Goal: Information Seeking & Learning: Learn about a topic

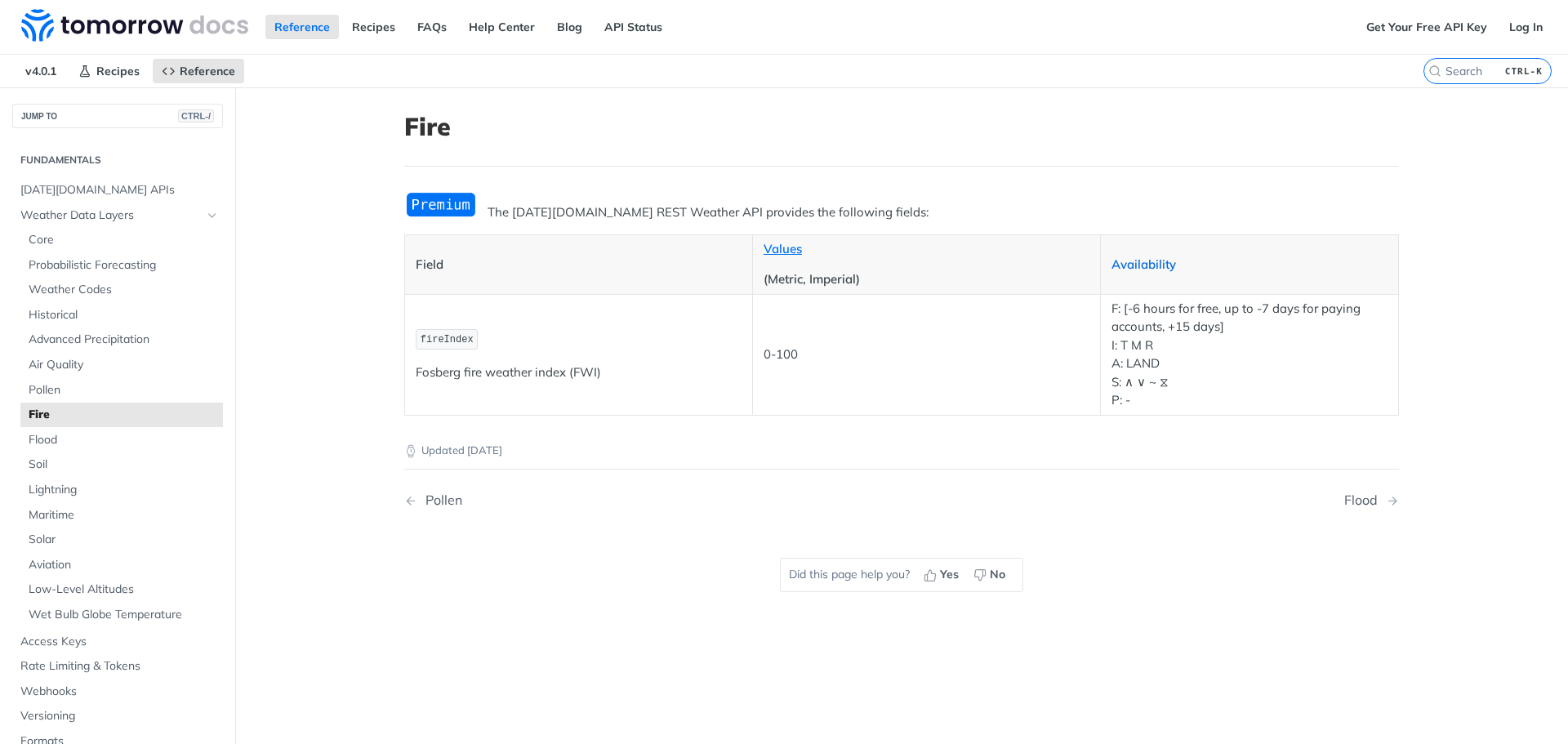
click at [1138, 264] on link "Availability" at bounding box center [1144, 264] width 65 height 16
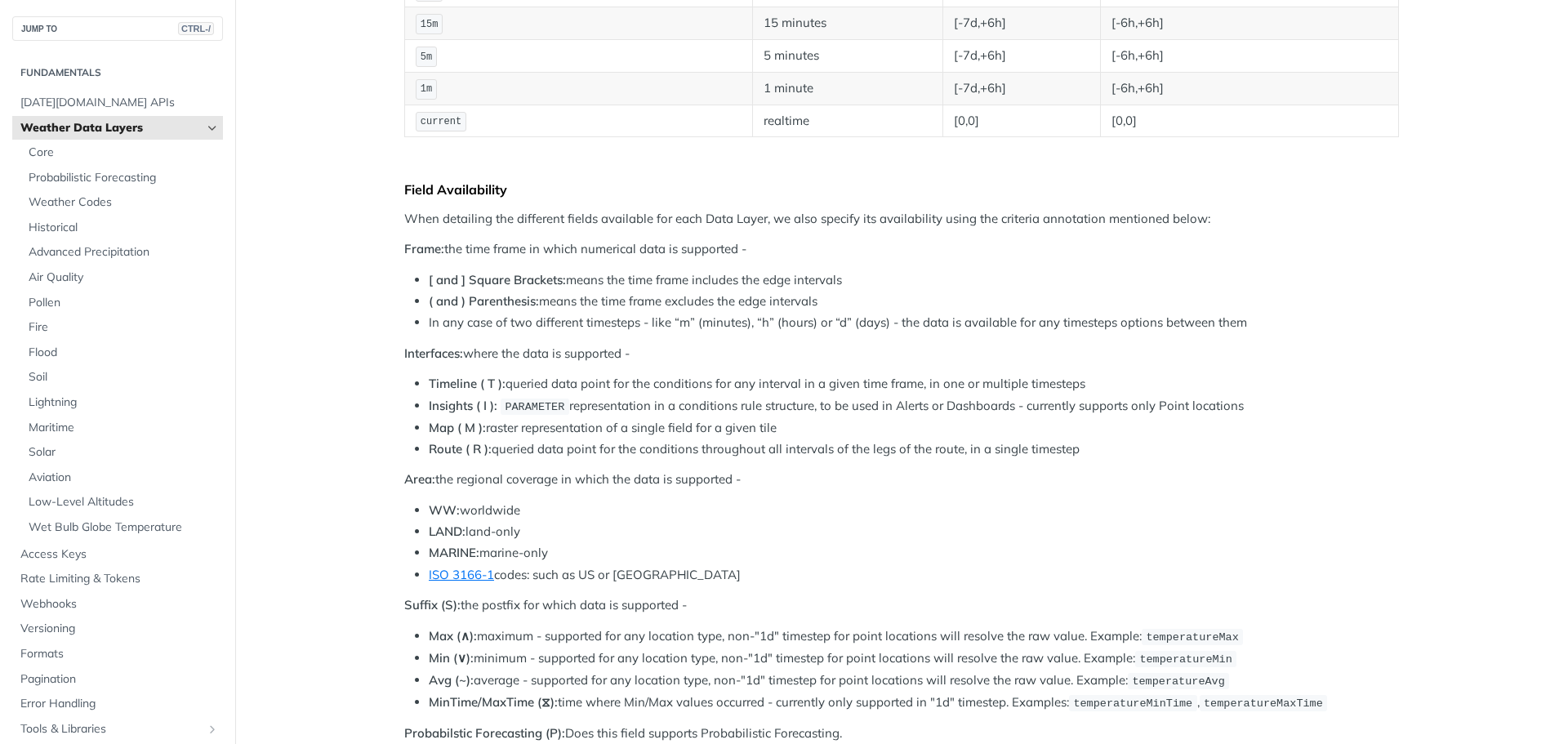
scroll to position [571, 0]
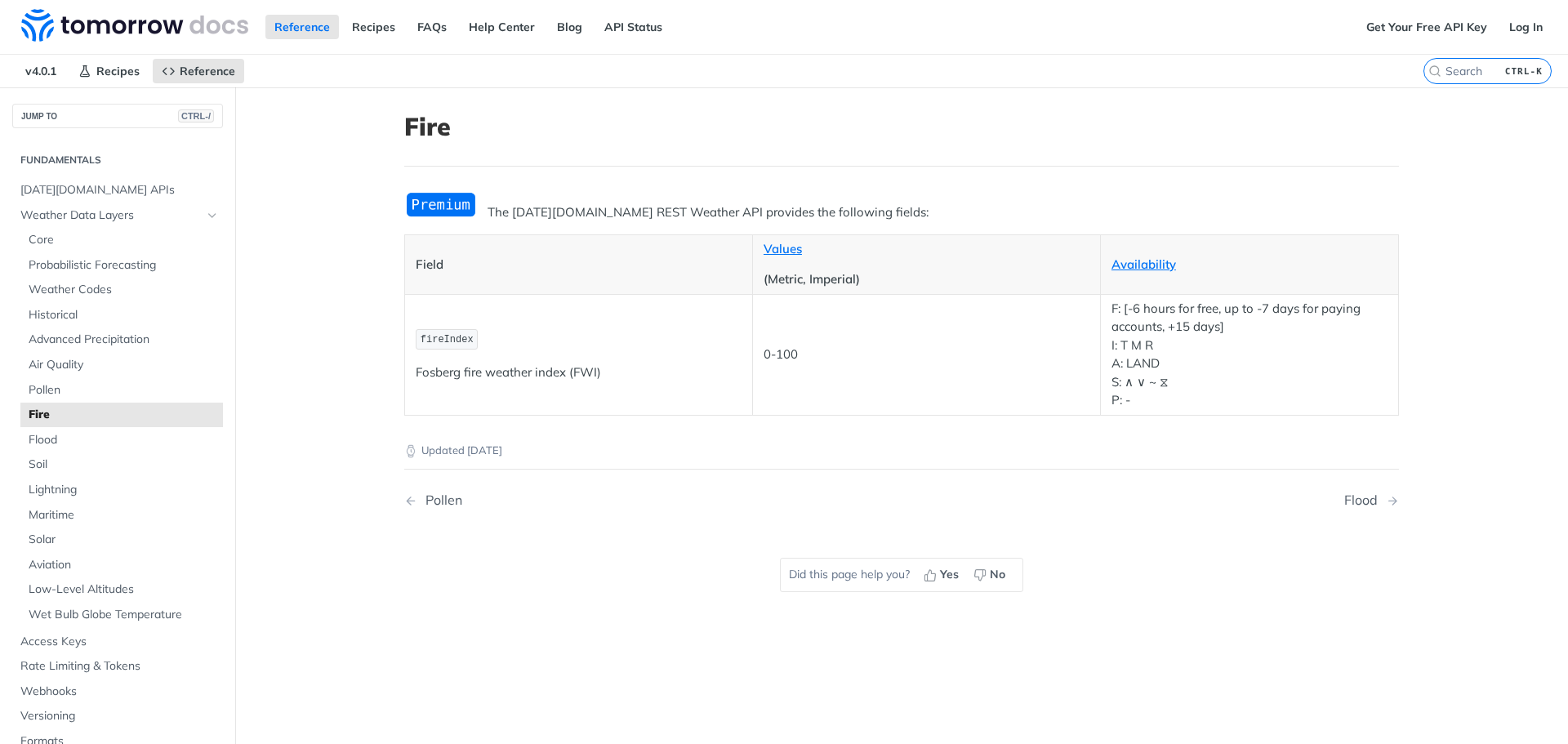
drag, startPoint x: 722, startPoint y: 403, endPoint x: 605, endPoint y: 437, distance: 121.8
click at [713, 411] on td "fireIndex Fosberg fire weather index (FWI)" at bounding box center [579, 354] width 348 height 121
drag, startPoint x: 431, startPoint y: 344, endPoint x: 467, endPoint y: 385, distance: 54.6
click at [431, 344] on span "fireIndex" at bounding box center [447, 340] width 53 height 12
click at [471, 388] on td "fireIndex Fosberg fire weather index (FWI)" at bounding box center [579, 354] width 348 height 121
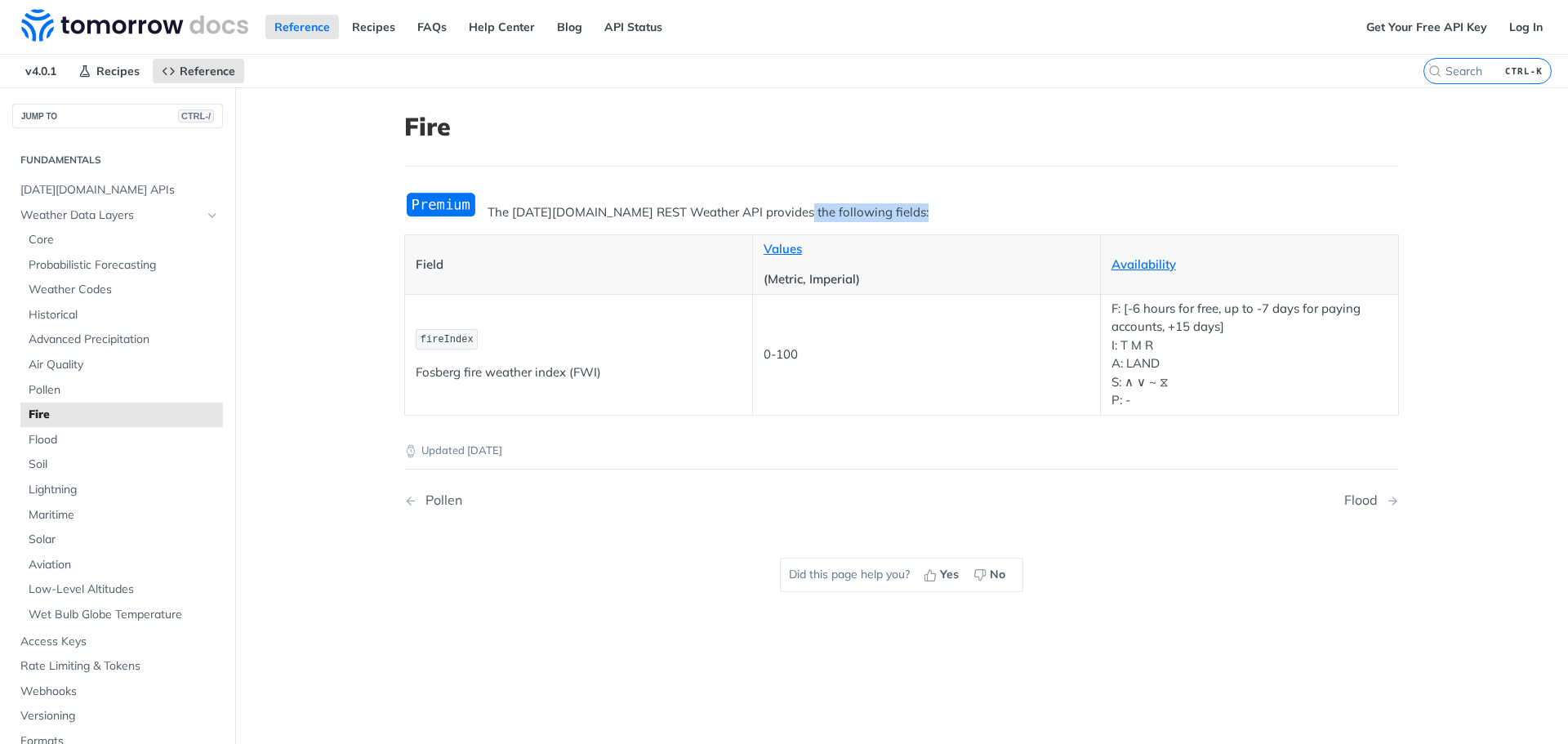
drag, startPoint x: 494, startPoint y: 230, endPoint x: 775, endPoint y: 219, distance: 281.2
click at [775, 219] on div "The Tomorrow.io REST Weather API provides the following fields: Field Values (M…" at bounding box center [901, 303] width 994 height 224
click at [796, 213] on p "The [DATE][DOMAIN_NAME] REST Weather API provides the following fields:" at bounding box center [901, 213] width 994 height 19
click at [929, 210] on p "The [DATE][DOMAIN_NAME] REST Weather API provides the following fields:" at bounding box center [901, 213] width 994 height 19
drag, startPoint x: 1135, startPoint y: 411, endPoint x: 1099, endPoint y: 318, distance: 99.7
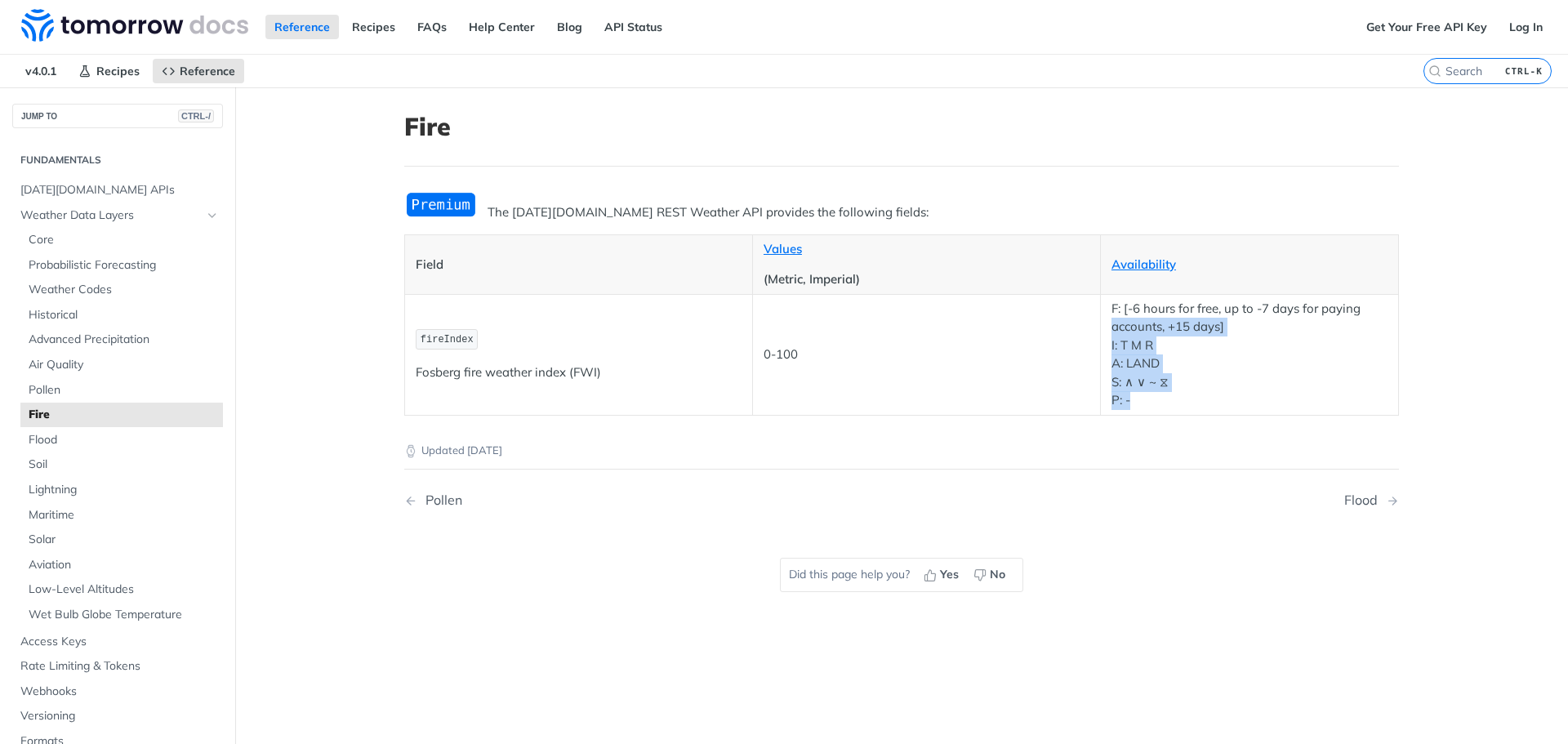
click at [1100, 318] on td "F: [-6 hours for free, up to -7 days for paying accounts, +15 days] I: T M R A:…" at bounding box center [1249, 354] width 298 height 121
click at [1209, 330] on p "F: [-6 hours for free, up to -7 days for paying accounts, +15 days] I: T M R A:…" at bounding box center [1250, 354] width 276 height 111
drag, startPoint x: 1166, startPoint y: 345, endPoint x: 1176, endPoint y: 347, distance: 10.2
click at [1175, 347] on p "F: [-6 hours for free, up to -7 days for paying accounts, +15 days] I: T M R A:…" at bounding box center [1250, 354] width 276 height 111
drag, startPoint x: 1169, startPoint y: 368, endPoint x: 1118, endPoint y: 384, distance: 53.5
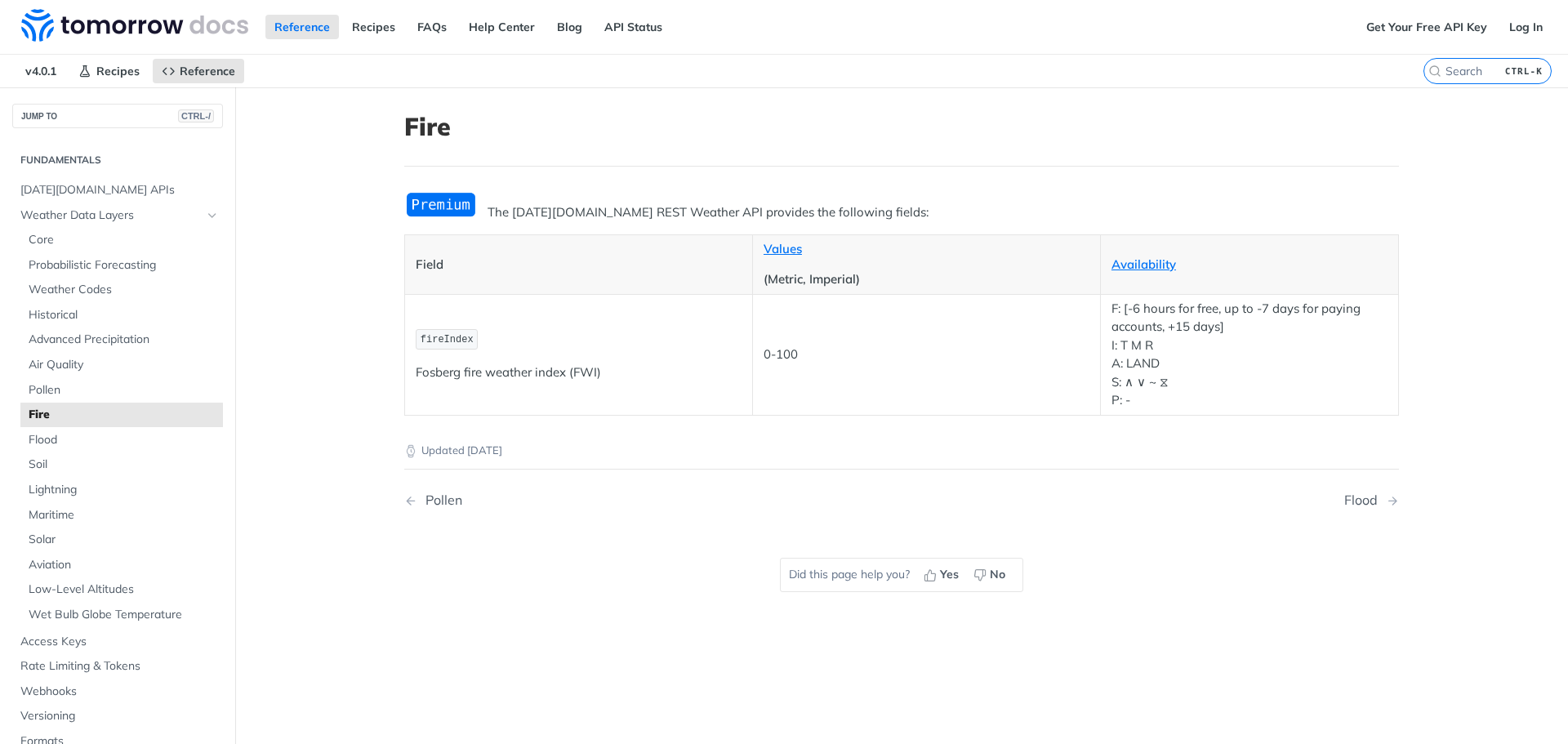
click at [1166, 372] on p "F: [-6 hours for free, up to -7 days for paying accounts, +15 days] I: T M R A:…" at bounding box center [1250, 354] width 276 height 111
drag, startPoint x: 1102, startPoint y: 384, endPoint x: 1148, endPoint y: 410, distance: 52.8
click at [1162, 388] on td "F: [-6 hours for free, up to -7 days for paying accounts, +15 days] I: T M R A:…" at bounding box center [1249, 354] width 298 height 121
click at [1147, 410] on td "F: [-6 hours for free, up to -7 days for paying accounts, +15 days] I: T M R A:…" at bounding box center [1249, 354] width 298 height 121
drag, startPoint x: 1136, startPoint y: 404, endPoint x: 1275, endPoint y: 393, distance: 139.4
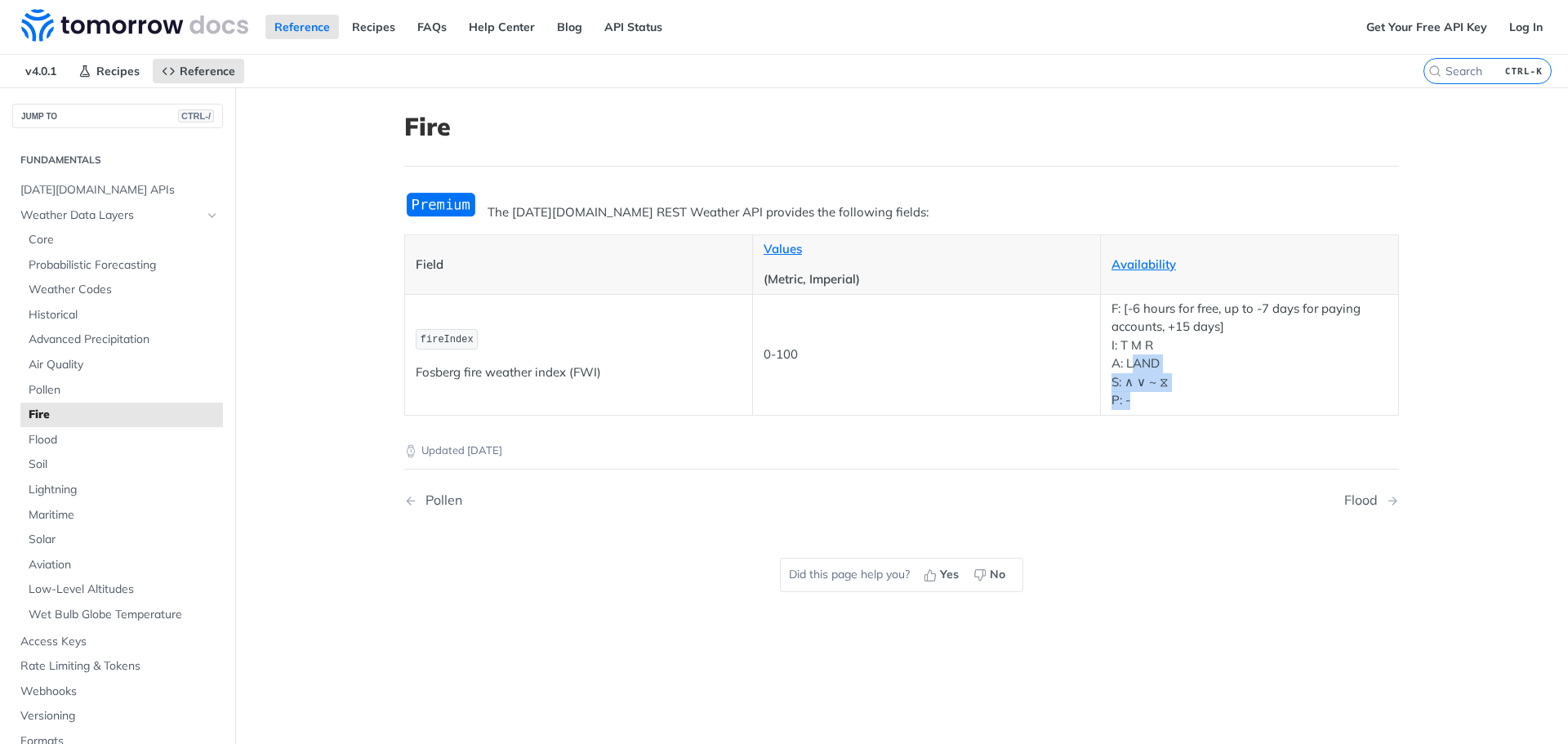
click at [1122, 375] on p "F: [-6 hours for free, up to -7 days for paying accounts, +15 days] I: T M R A:…" at bounding box center [1250, 354] width 276 height 111
click at [1275, 389] on p "F: [-6 hours for free, up to -7 days for paying accounts, +15 days] I: T M R A:…" at bounding box center [1250, 354] width 276 height 111
click at [441, 341] on span "fireIndex" at bounding box center [447, 340] width 53 height 12
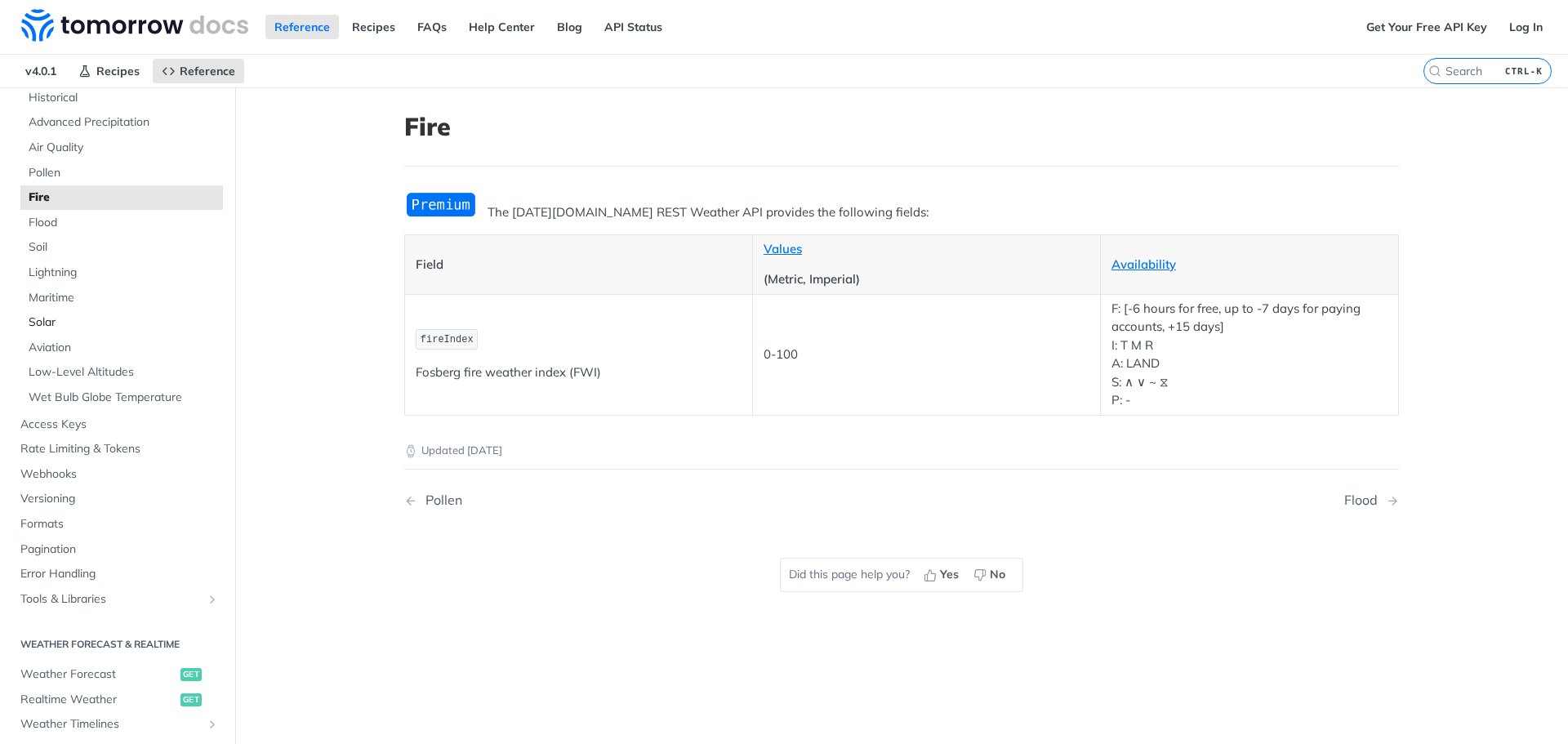
scroll to position [245, 0]
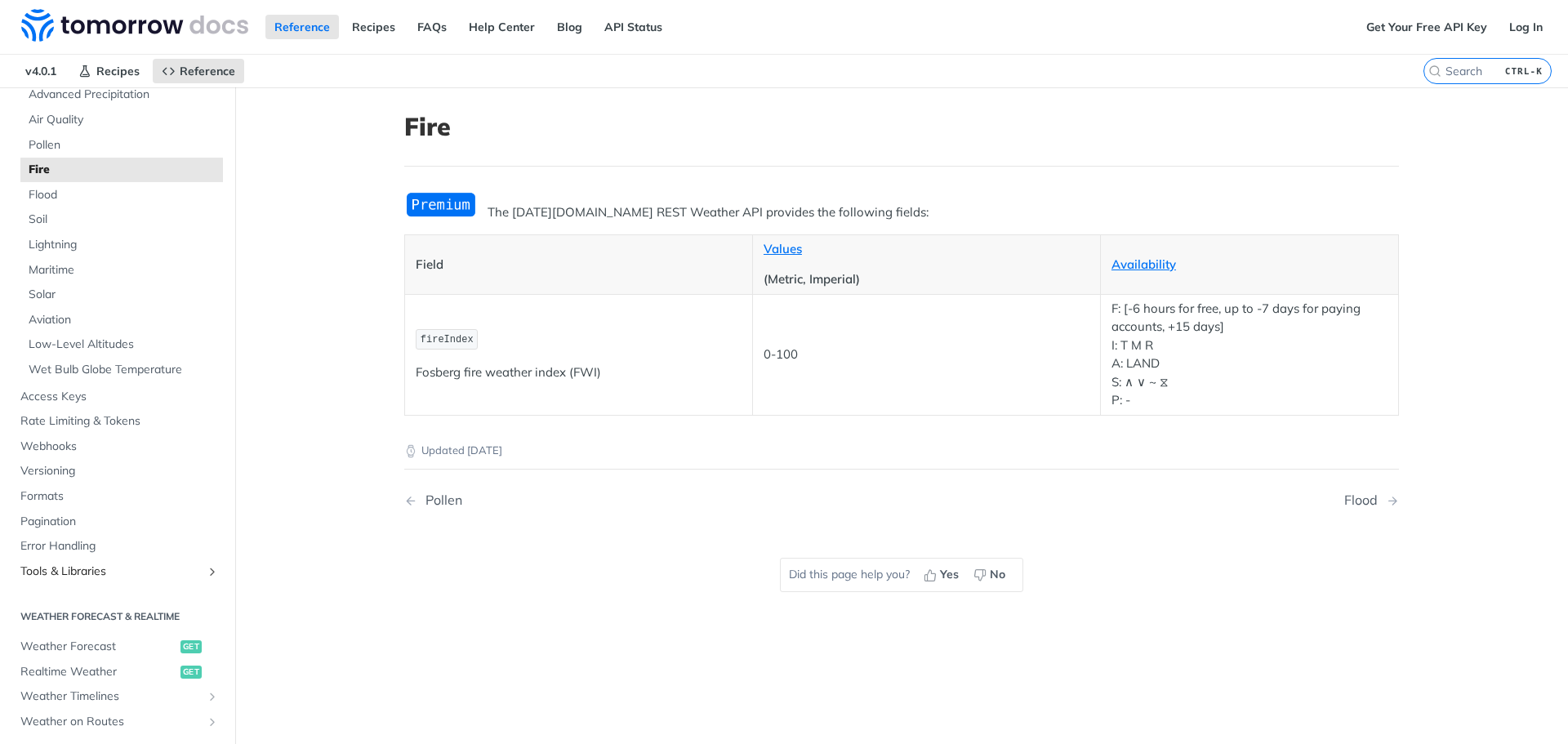
click at [111, 576] on span "Tools & Libraries" at bounding box center [111, 572] width 181 height 17
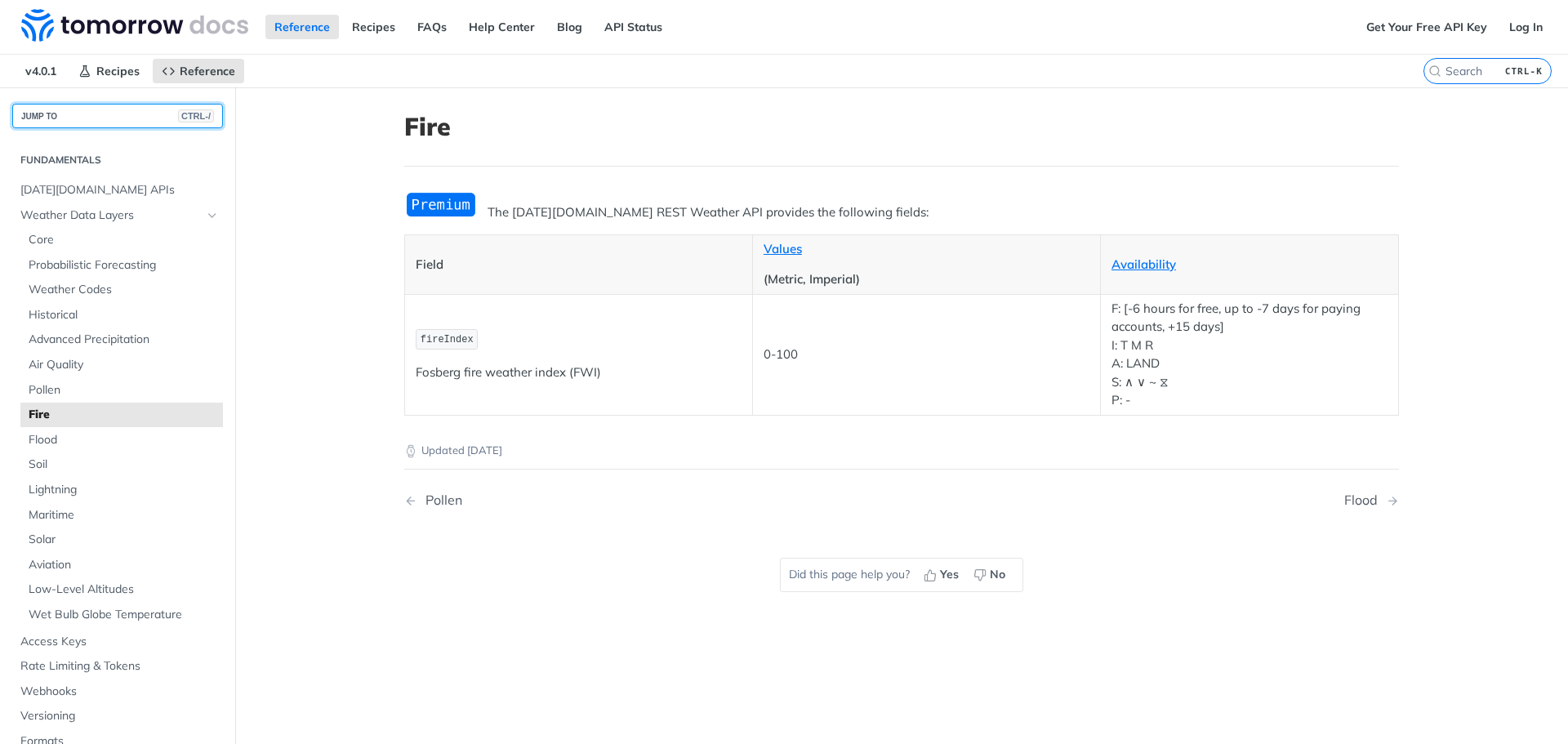
click at [114, 115] on button "JUMP TO CTRL-/" at bounding box center [117, 116] width 210 height 24
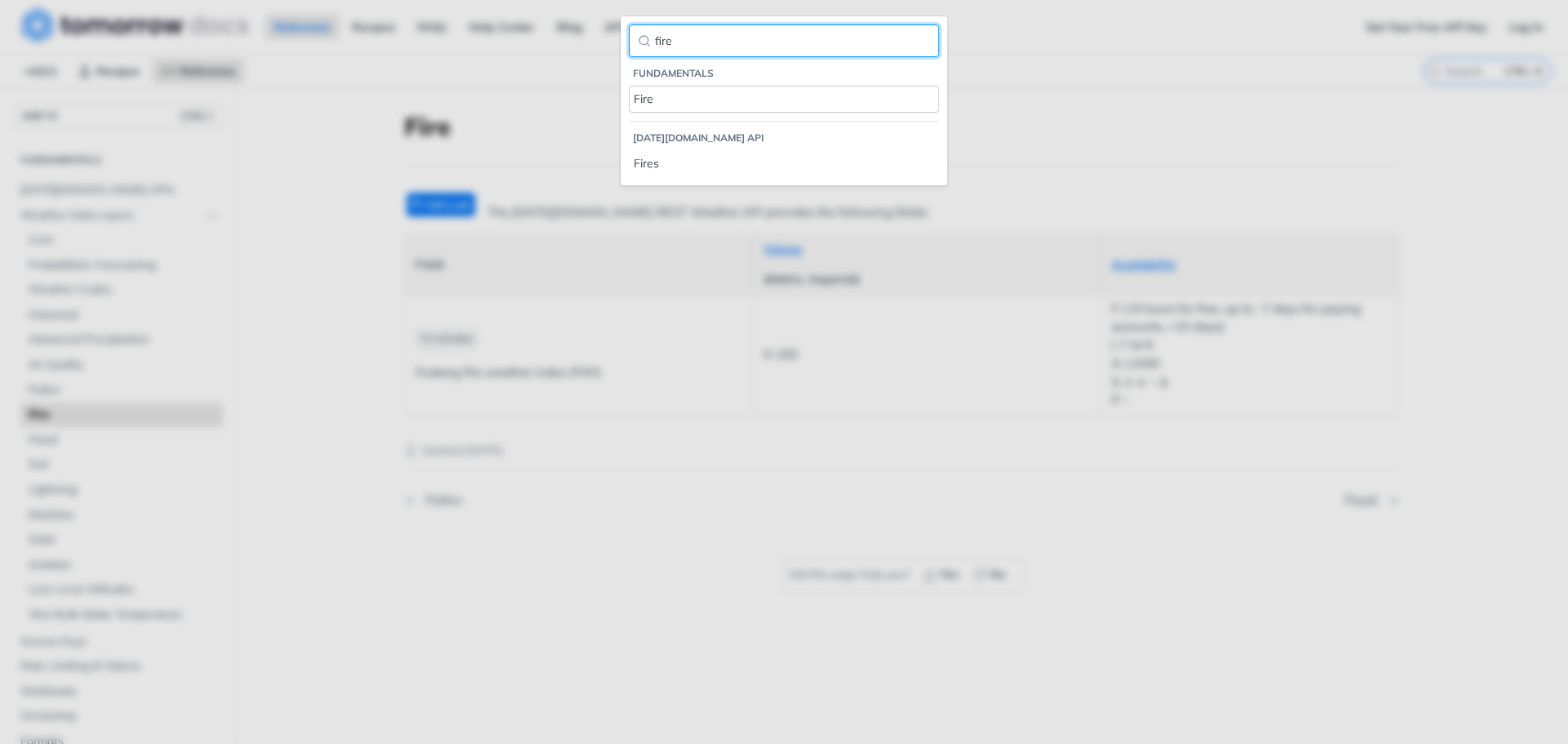
type input "fire"
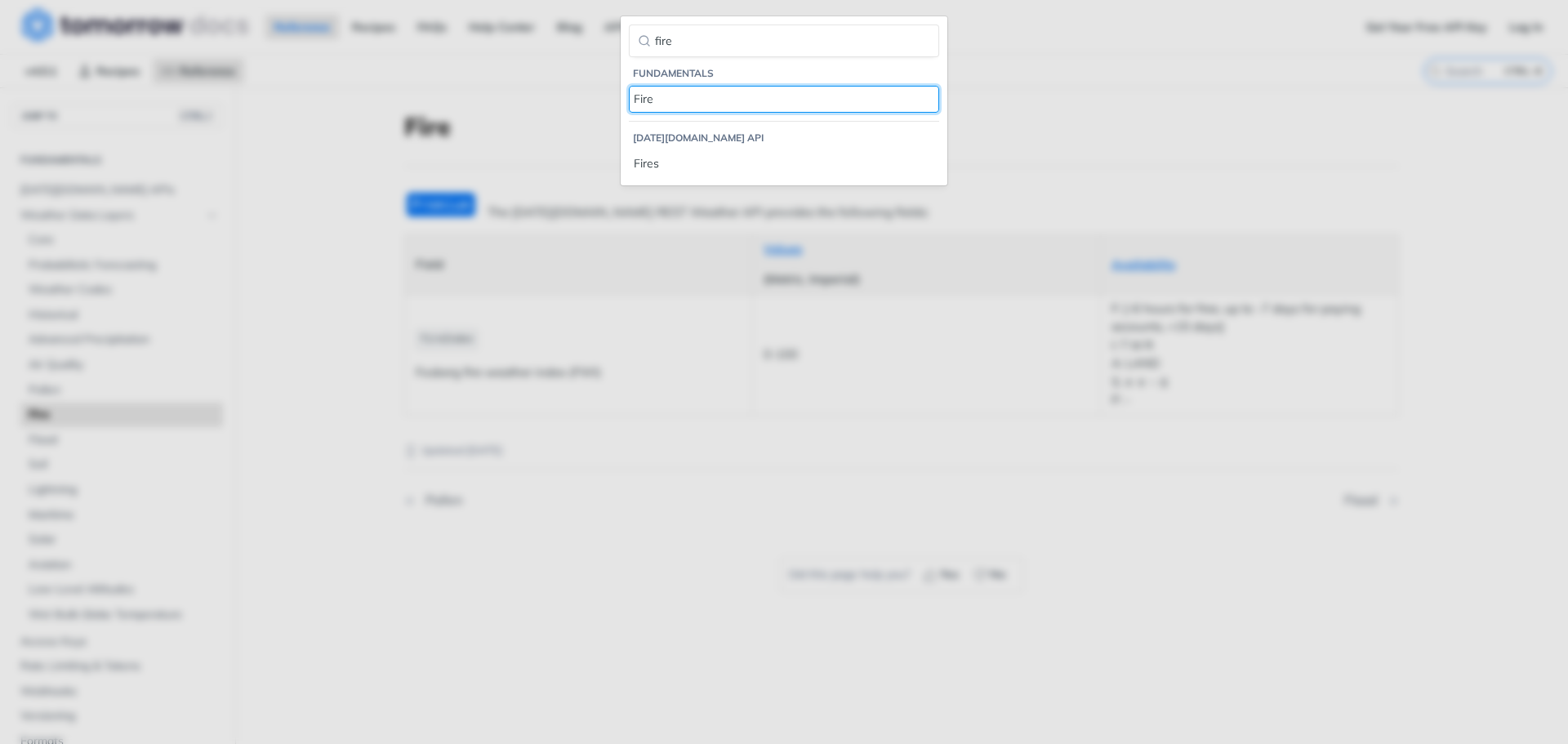
click at [698, 107] on div "Fire" at bounding box center [783, 99] width 300 height 17
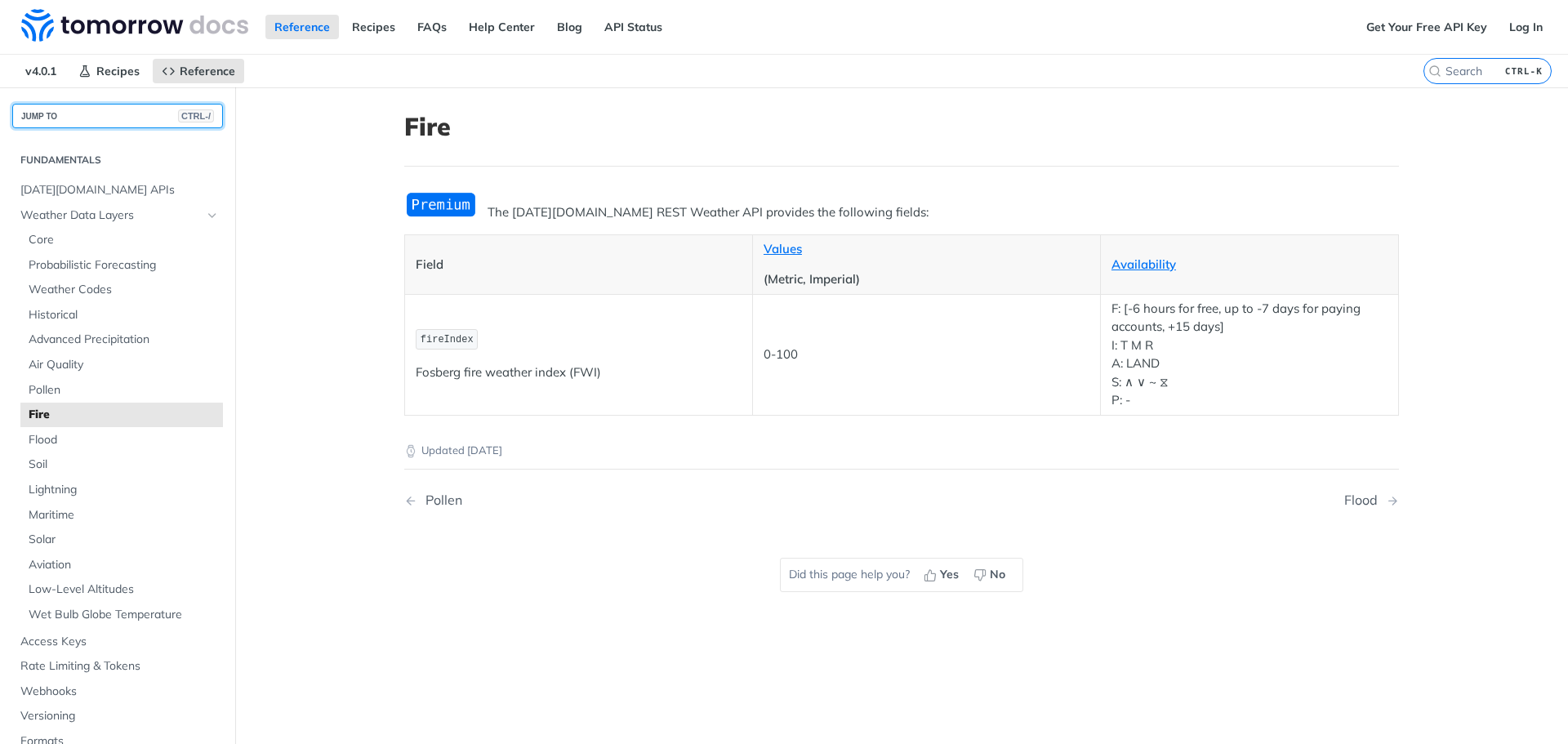
click at [86, 116] on button "JUMP TO CTRL-/" at bounding box center [117, 116] width 210 height 24
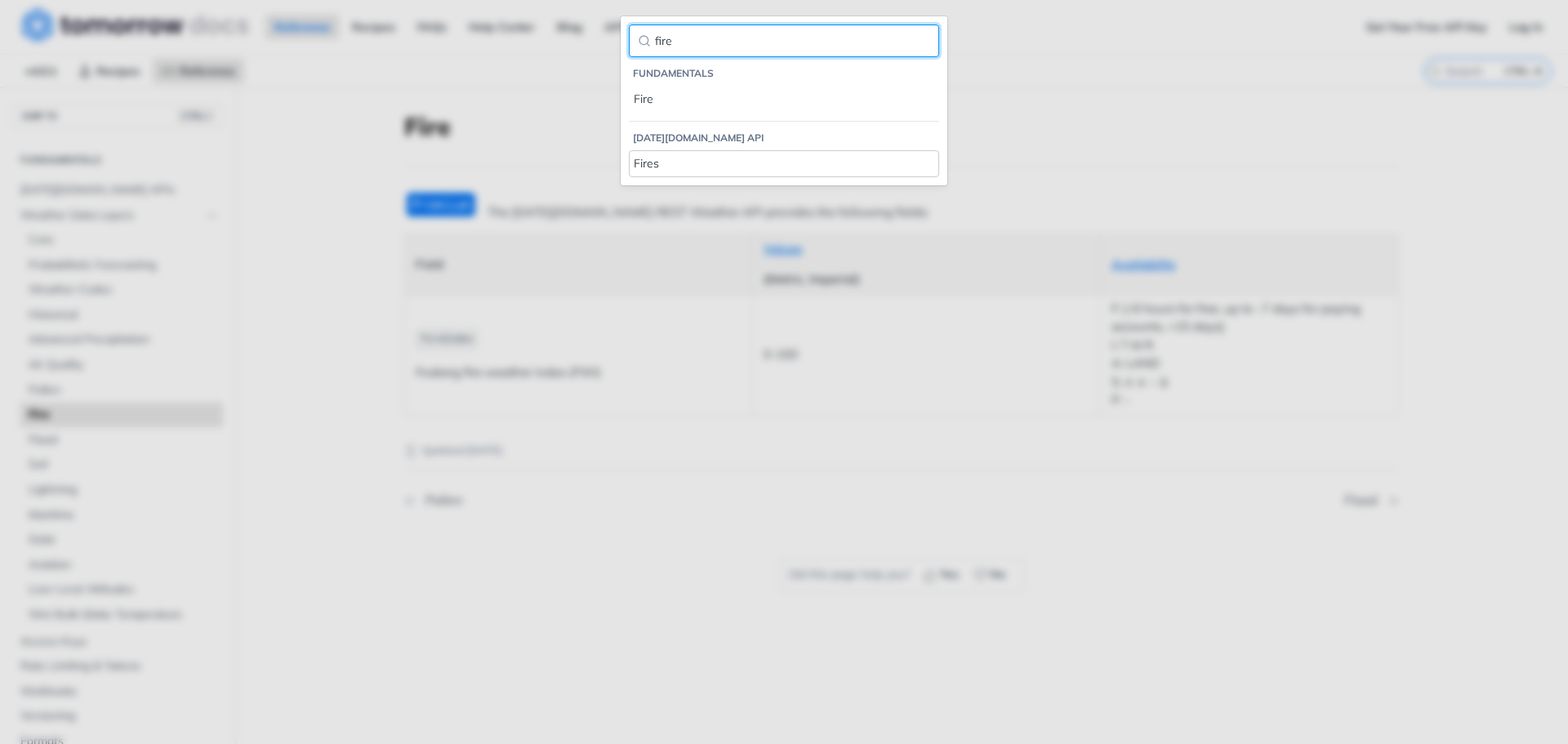
type input "fire"
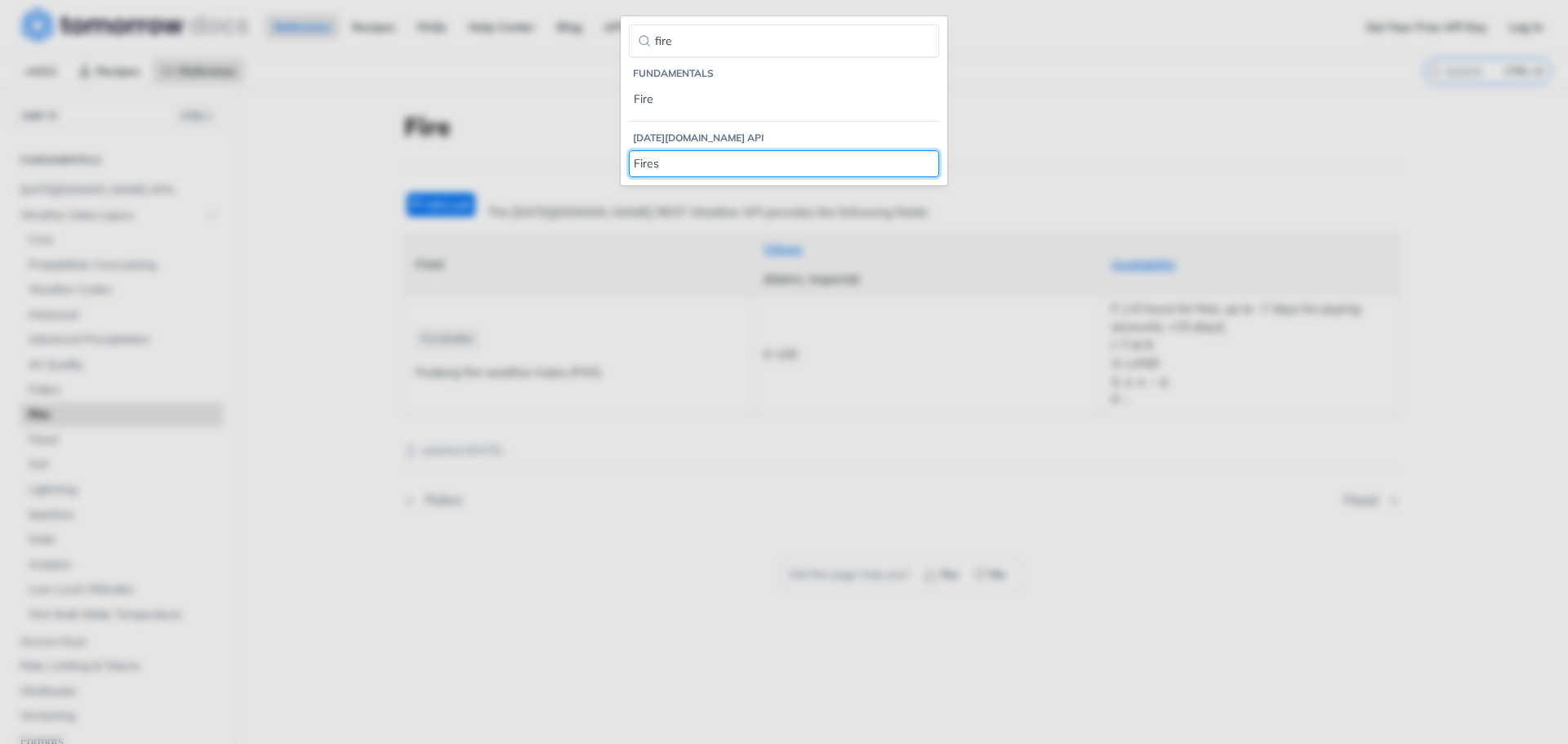
click at [674, 165] on div "Fires" at bounding box center [783, 164] width 300 height 17
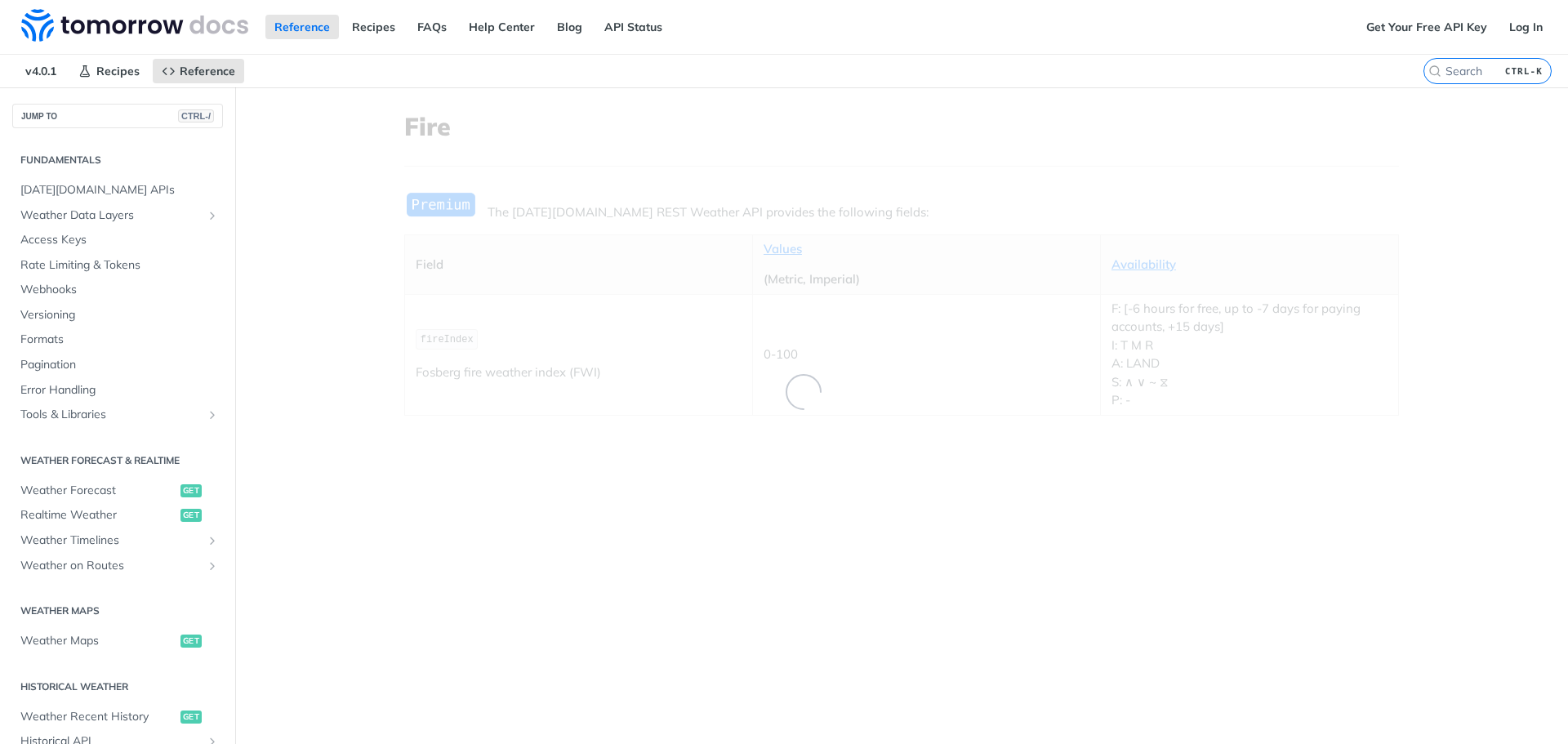
scroll to position [617, 0]
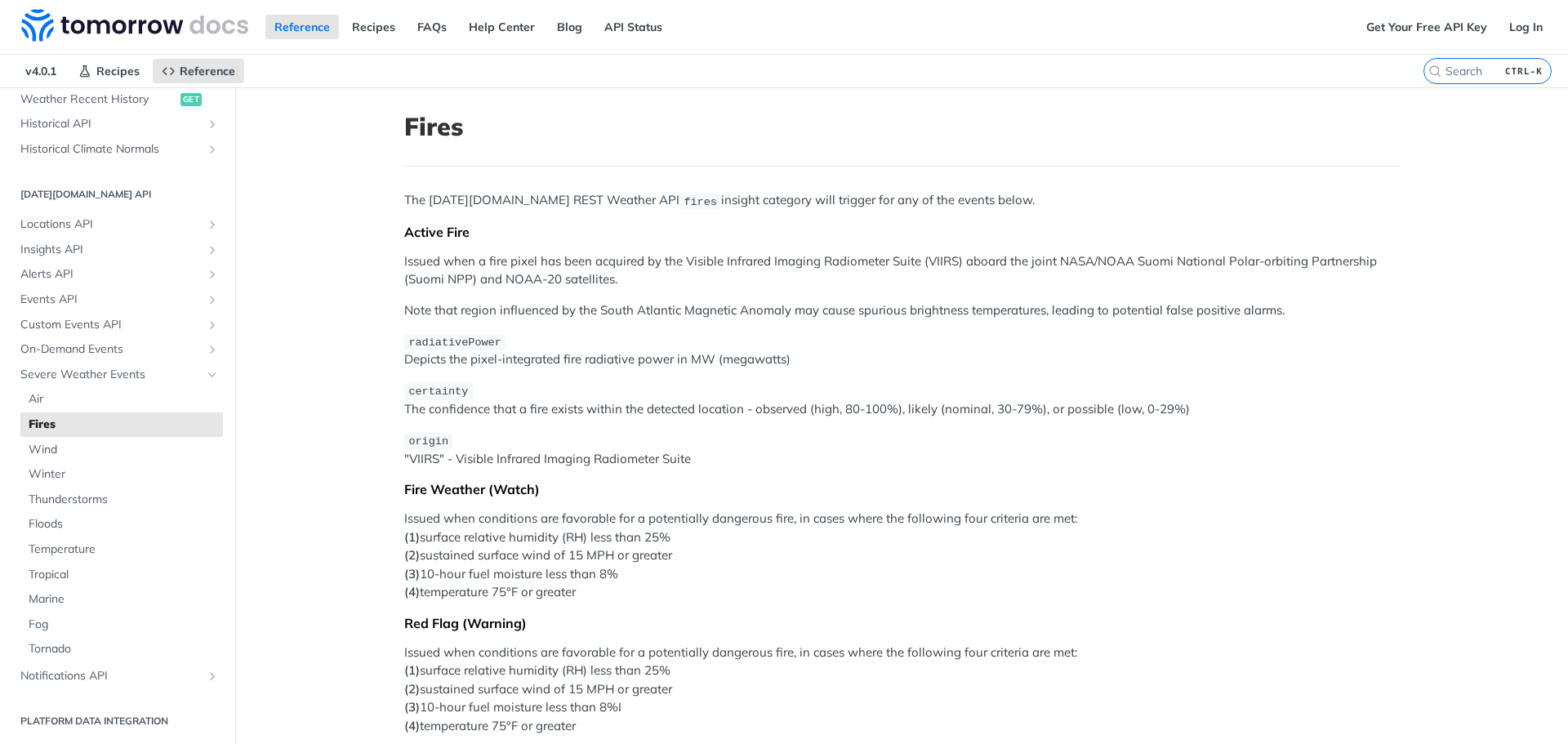
click at [358, 299] on main "JUMP TO CTRL-/ Fundamentals [DATE][DOMAIN_NAME] APIs Weather Data Layers Core P…" at bounding box center [784, 609] width 1568 height 1045
click at [353, 314] on main "JUMP TO CTRL-/ Fundamentals [DATE][DOMAIN_NAME] APIs Weather Data Layers Core P…" at bounding box center [784, 609] width 1568 height 1045
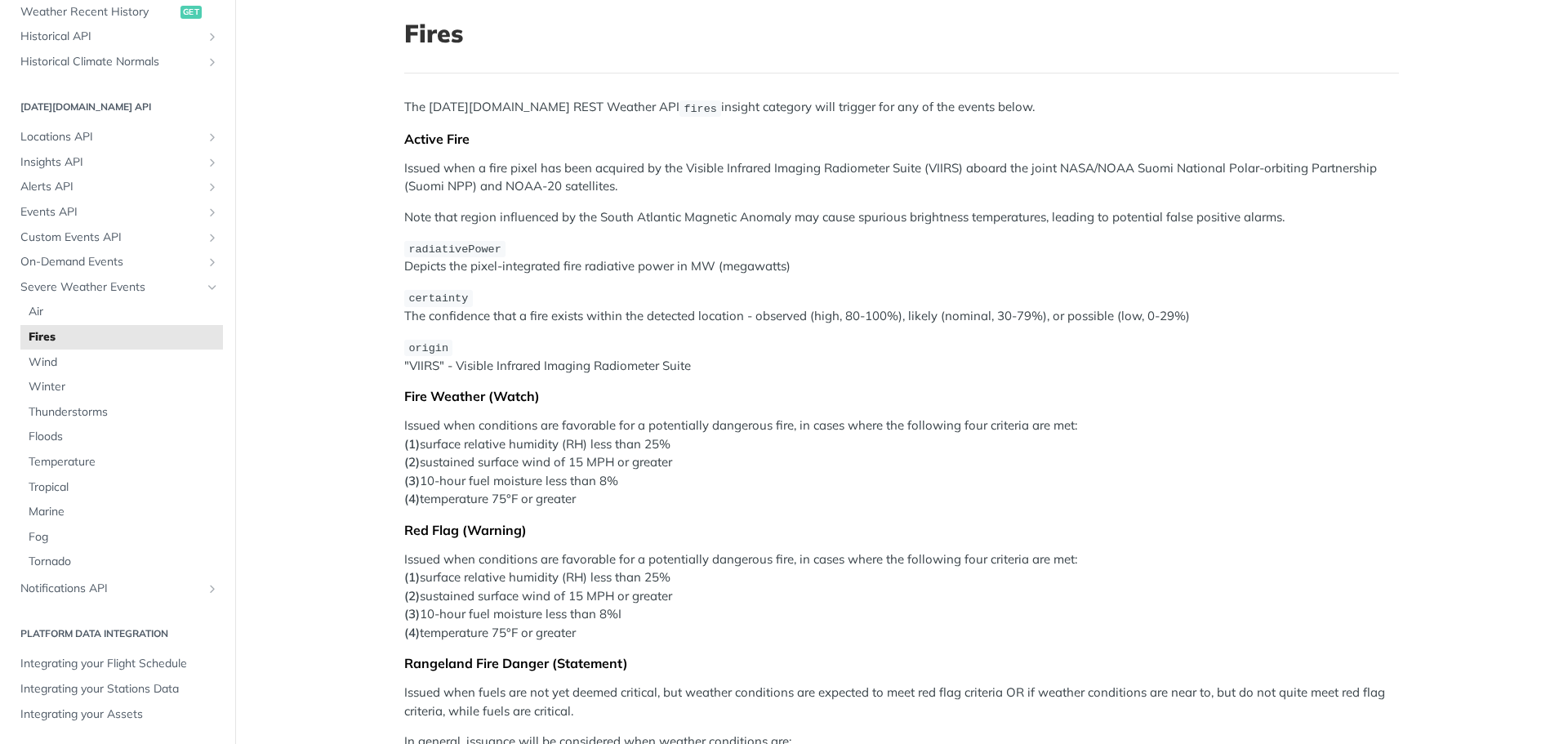
scroll to position [81, 0]
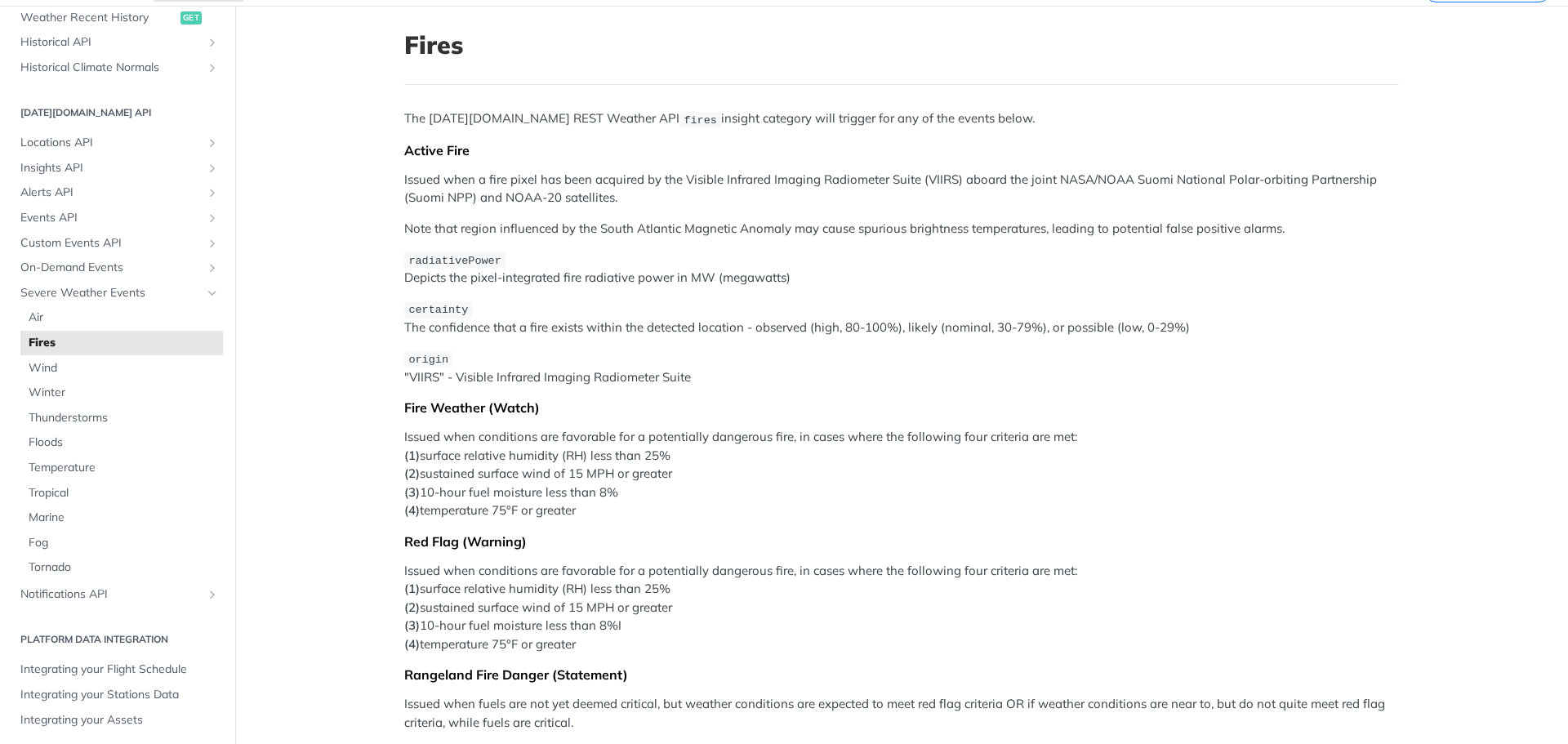
drag, startPoint x: 400, startPoint y: 407, endPoint x: 577, endPoint y: 510, distance: 204.8
click at [577, 510] on div "The [DATE][DOMAIN_NAME] REST Weather API fires insight category will trigger fo…" at bounding box center [901, 463] width 994 height 707
copy div "Fire Weather (Watch) Issued when conditions are favorable for a potentially dan…"
click at [353, 479] on main "JUMP TO CTRL-/ Fundamentals [DATE][DOMAIN_NAME] APIs Weather Data Layers Core P…" at bounding box center [784, 528] width 1568 height 1045
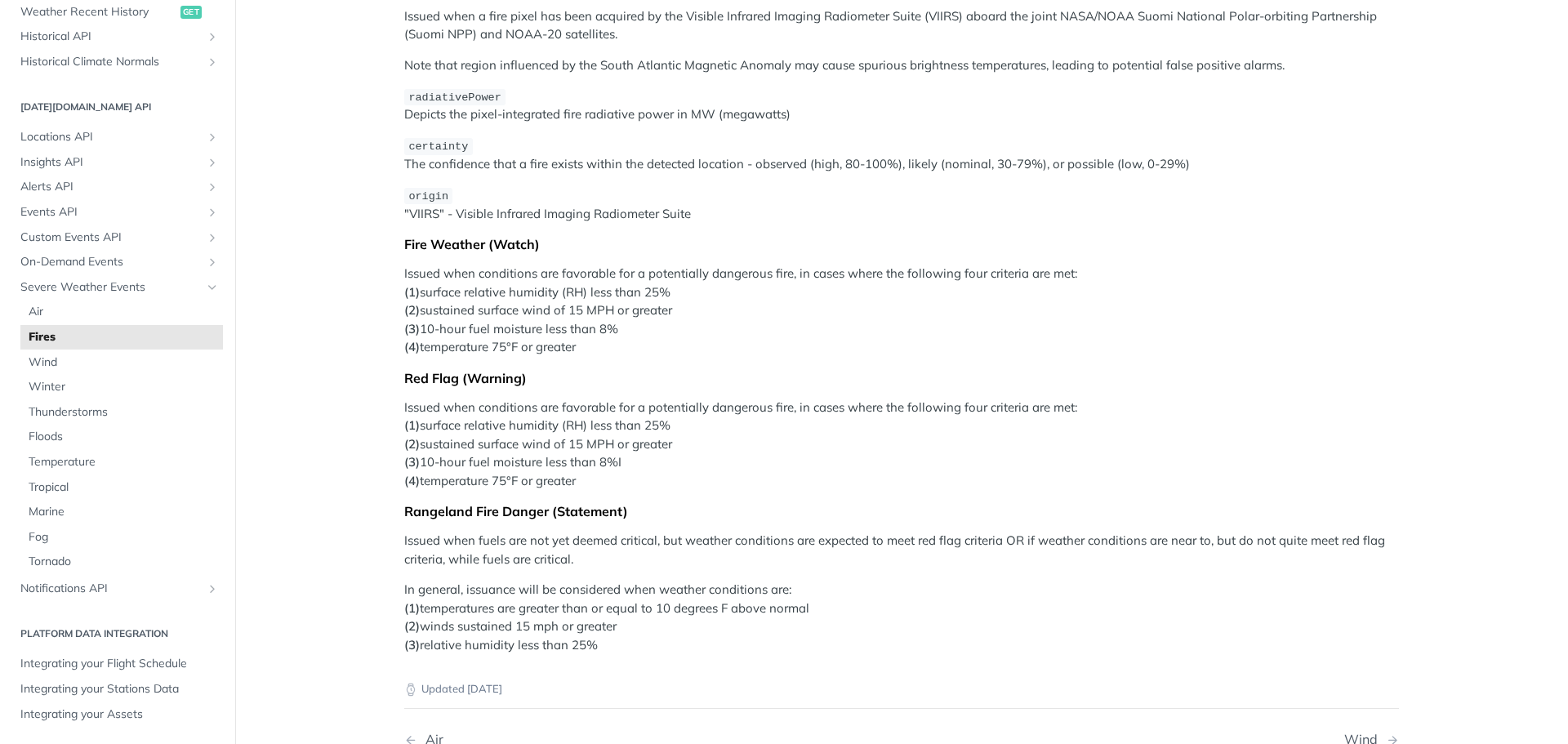
drag, startPoint x: 310, startPoint y: 482, endPoint x: 297, endPoint y: 485, distance: 13.3
click at [306, 482] on main "JUMP TO CTRL-/ Fundamentals [DATE][DOMAIN_NAME] APIs Weather Data Layers Core P…" at bounding box center [784, 364] width 1568 height 1045
